Goal: Contribute content: Add original content to the website for others to see

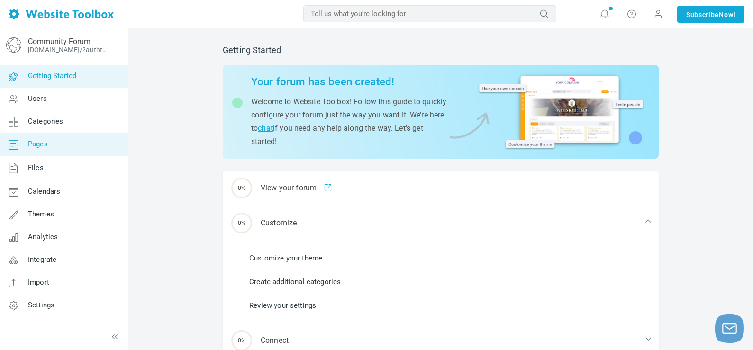
click at [41, 145] on span "Pages" at bounding box center [38, 144] width 20 height 9
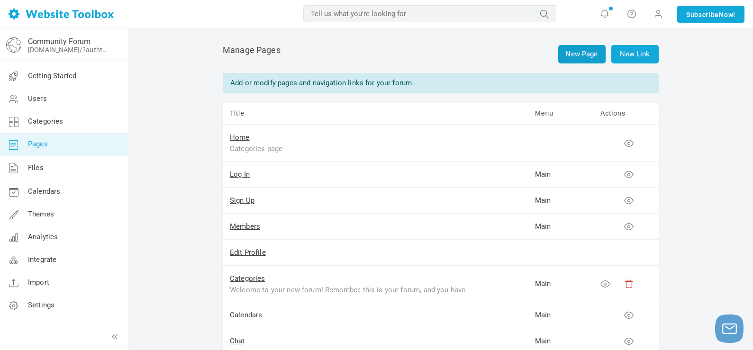
click at [579, 53] on link "New Page" at bounding box center [581, 54] width 47 height 18
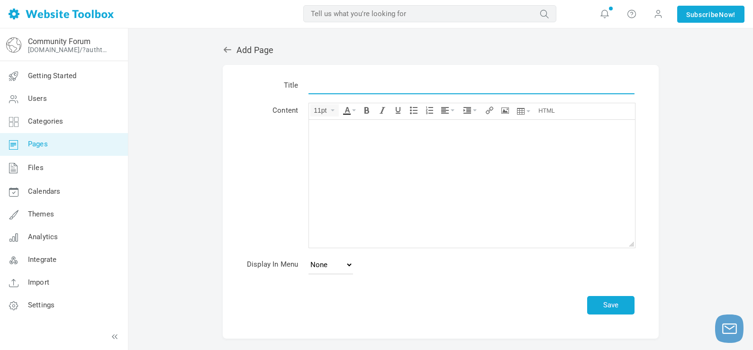
click at [337, 85] on input "text" at bounding box center [471, 85] width 326 height 18
paste input "Revolutionizing Manufacturing with Laser Welding and Cutting Machines"
type input "Revolutionizing Manufacturing with Laser Welding and Cutting Machines"
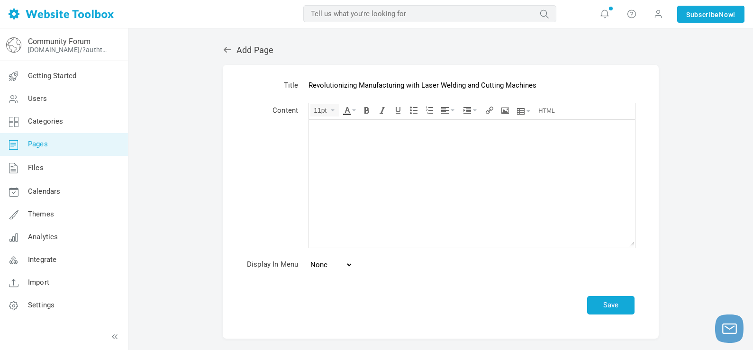
click at [348, 135] on body at bounding box center [472, 183] width 326 height 128
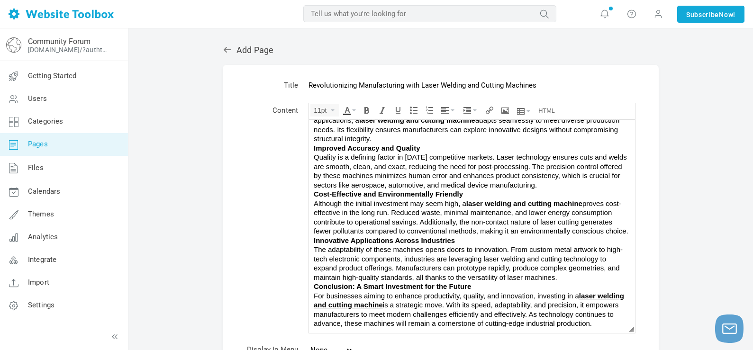
scroll to position [125, 0]
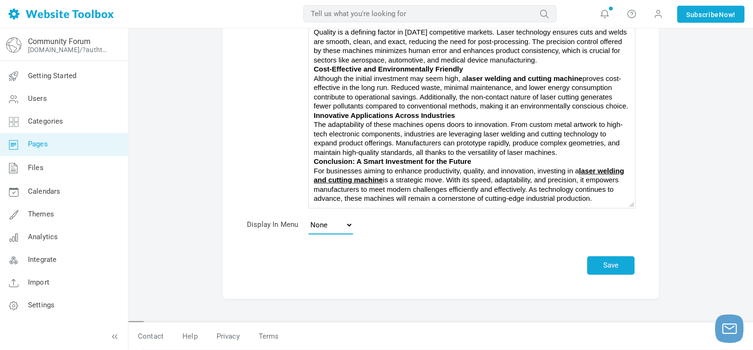
click at [346, 223] on select "None Main Menu Footer" at bounding box center [330, 224] width 45 height 19
click at [381, 249] on td "Save" at bounding box center [471, 260] width 336 height 40
click at [340, 230] on select "None Main Menu Footer" at bounding box center [330, 224] width 45 height 19
select select "main"
click at [308, 215] on select "None Main Menu Footer" at bounding box center [330, 224] width 45 height 19
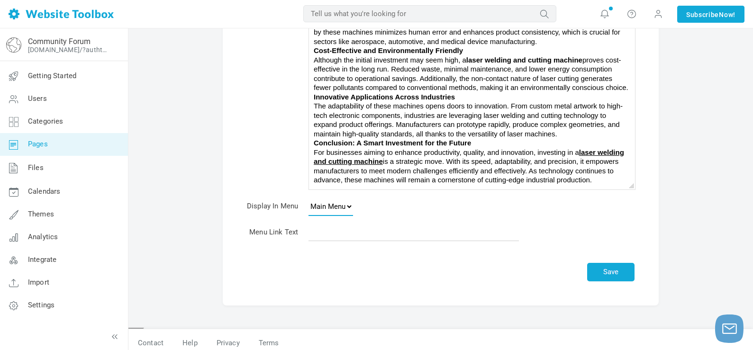
scroll to position [150, 0]
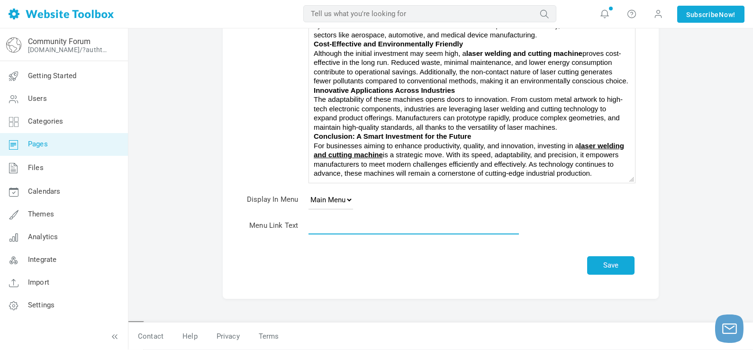
click at [361, 224] on input "text" at bounding box center [413, 225] width 210 height 18
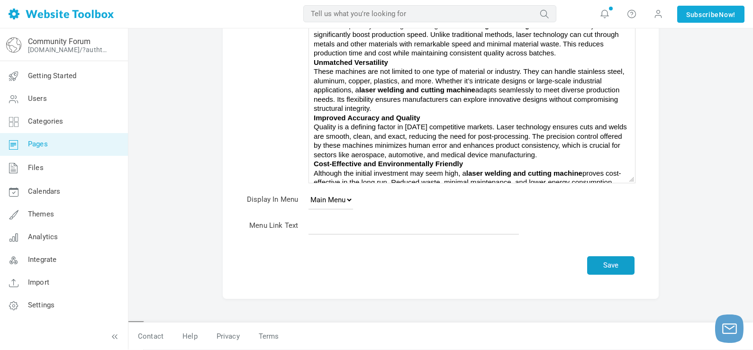
click at [606, 258] on button "Save" at bounding box center [610, 265] width 47 height 18
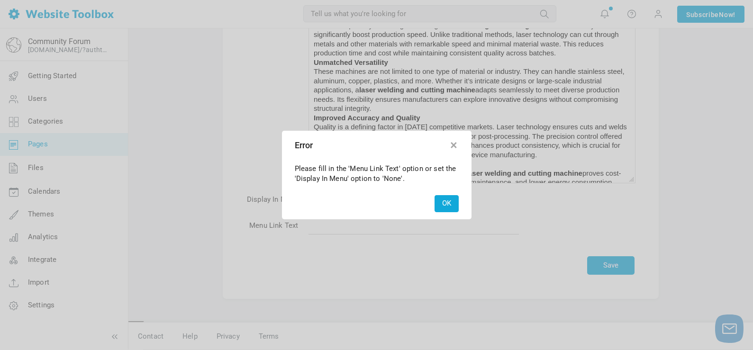
drag, startPoint x: 453, startPoint y: 149, endPoint x: 99, endPoint y: 213, distance: 360.0
click at [453, 148] on button "button" at bounding box center [453, 143] width 9 height 9
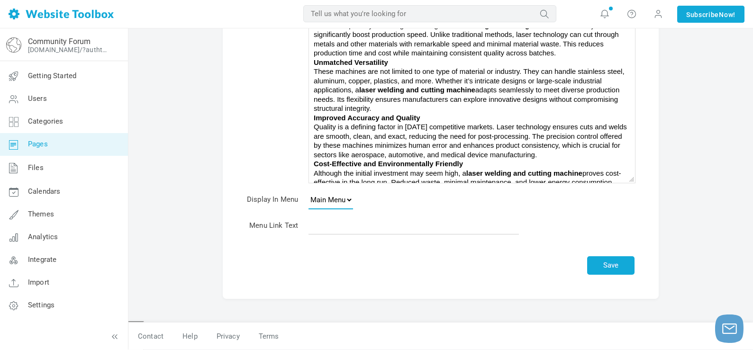
click at [343, 204] on select "None Main Menu Footer" at bounding box center [330, 199] width 45 height 19
select select
click at [308, 209] on select "None Main Menu Footer" at bounding box center [330, 199] width 45 height 19
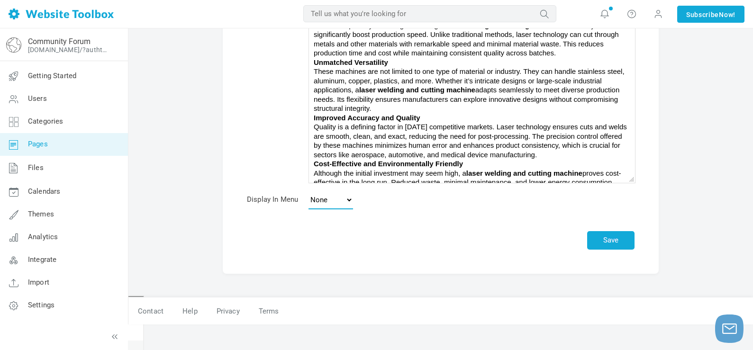
scroll to position [125, 0]
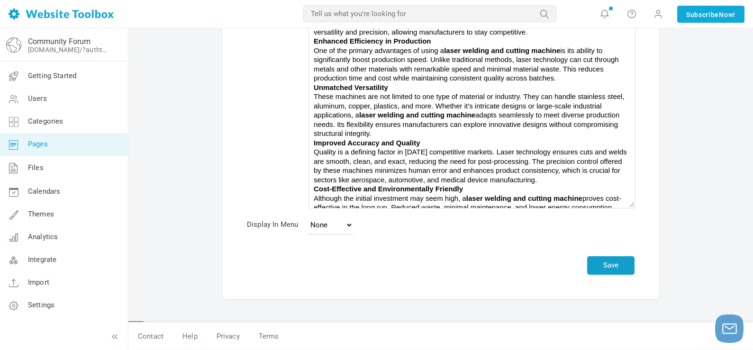
click at [598, 262] on button "Save" at bounding box center [610, 265] width 47 height 18
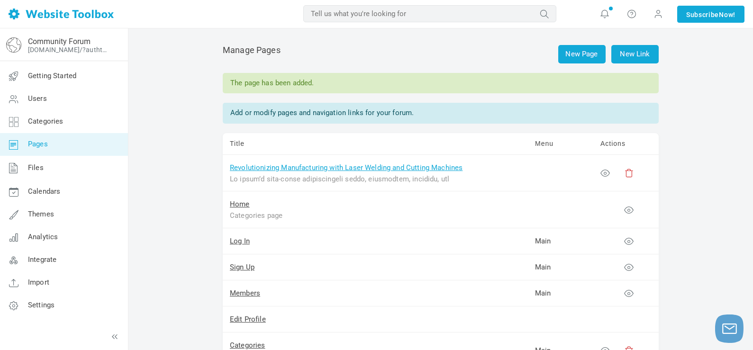
click at [393, 171] on link "Revolutionizing Manufacturing with Laser Welding and Cutting Machines" at bounding box center [346, 167] width 233 height 9
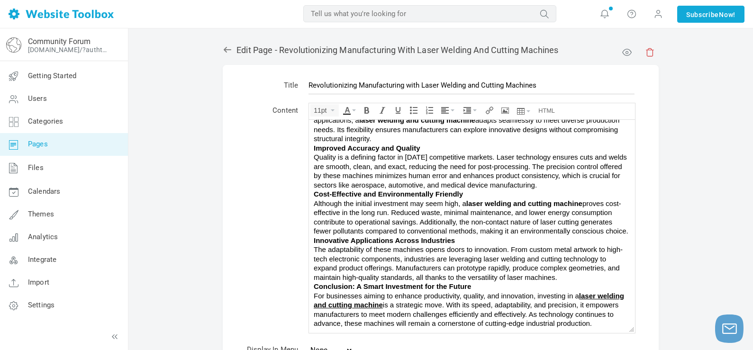
click at [626, 56] on div "Edit Page - Revolutionizing Manufacturing with Laser Welding and Cutting Machin…" at bounding box center [441, 230] width 436 height 388
click at [626, 52] on link at bounding box center [625, 50] width 7 height 7
